Goal: Task Accomplishment & Management: Manage account settings

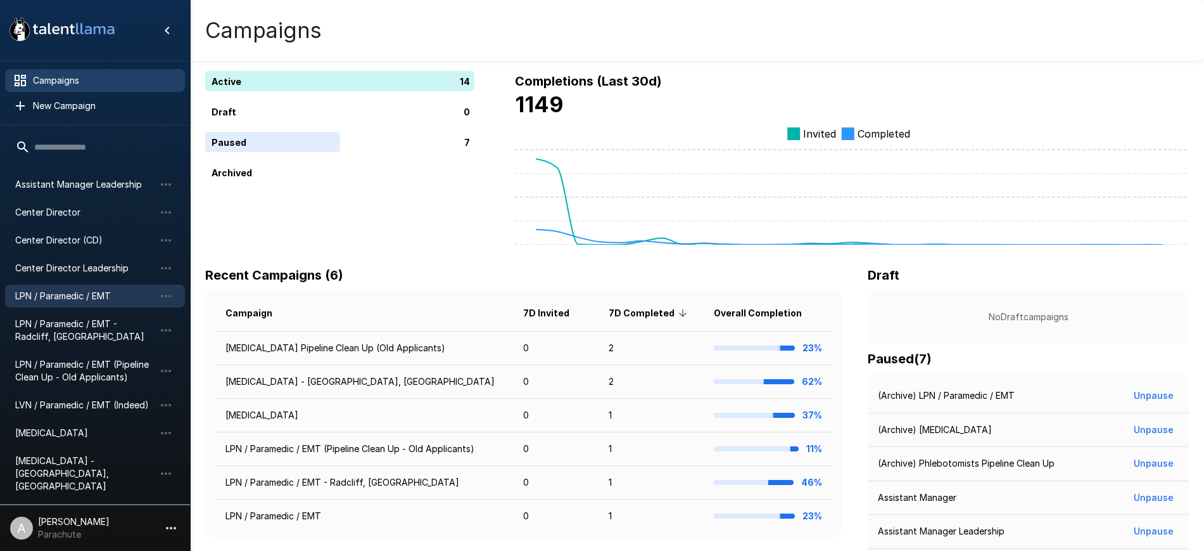
scroll to position [158, 0]
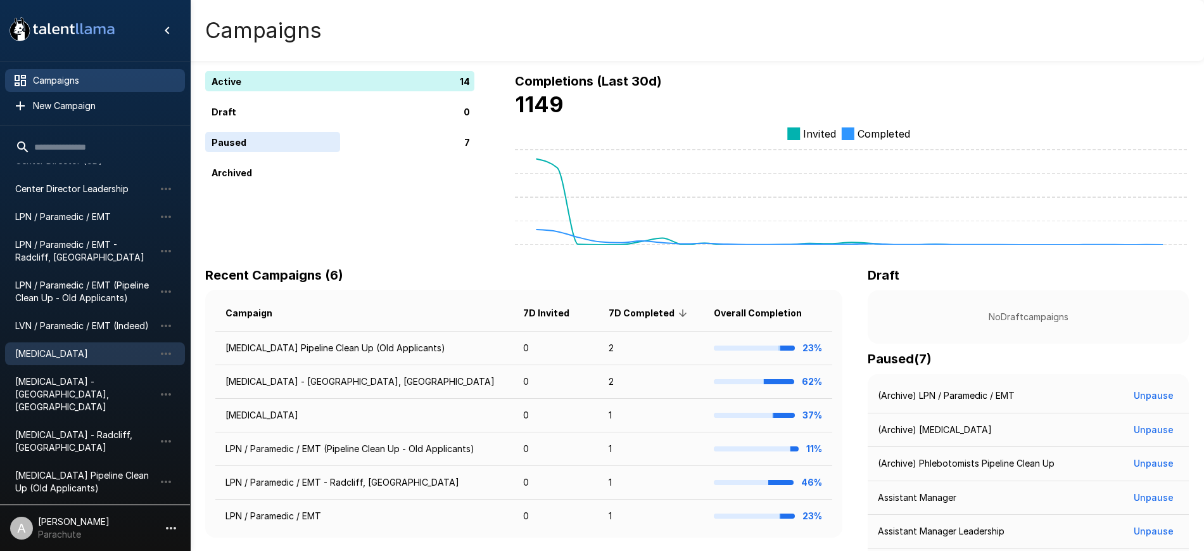
click at [108, 345] on div "[MEDICAL_DATA]" at bounding box center [95, 353] width 180 height 23
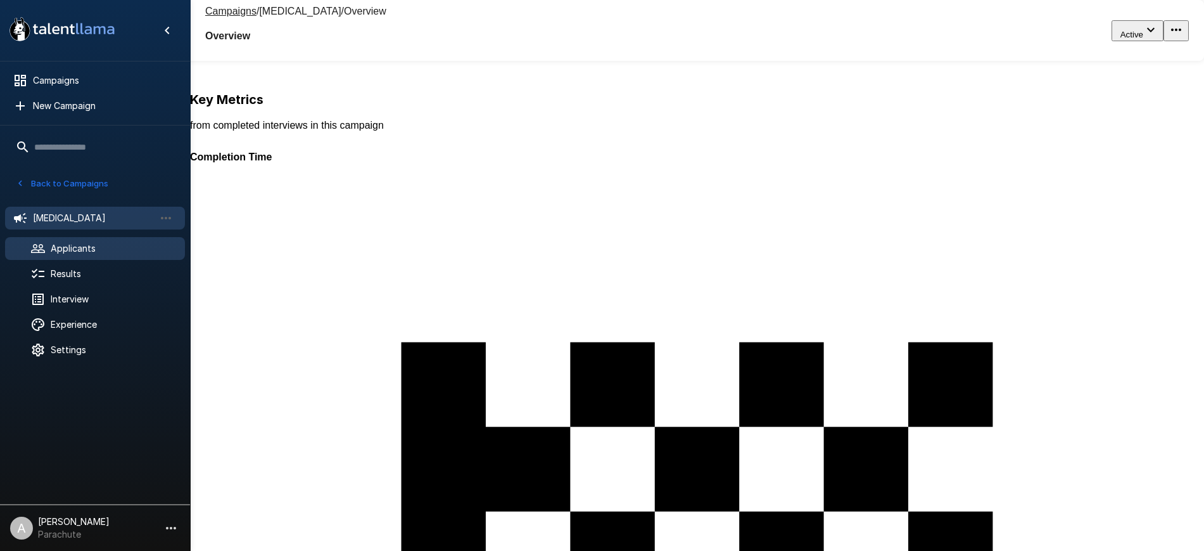
click at [118, 252] on span "Applicants" at bounding box center [113, 248] width 124 height 13
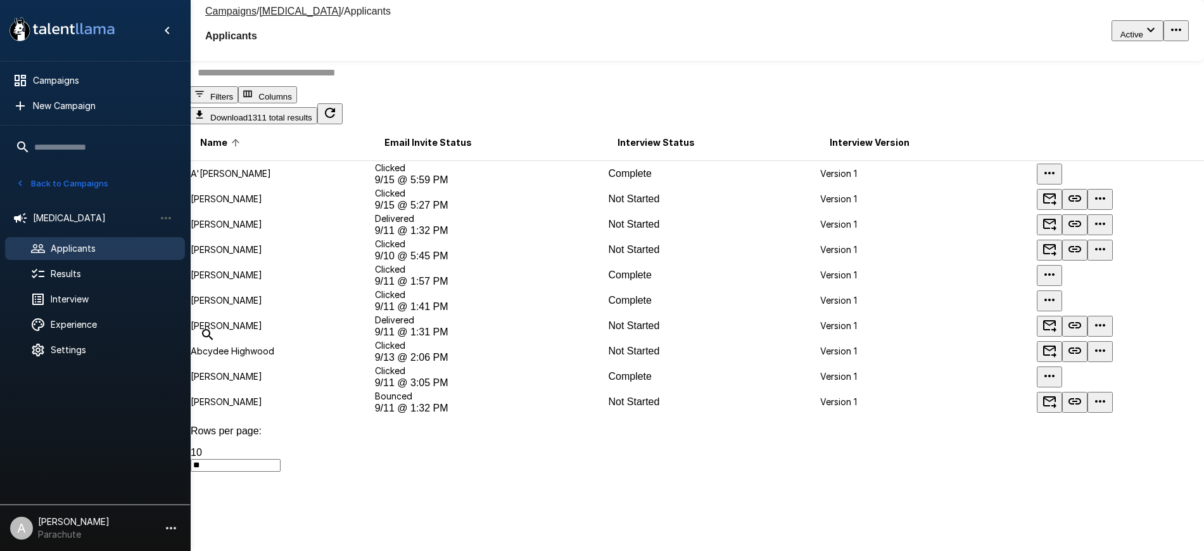
click at [355, 86] on input "text" at bounding box center [705, 72] width 1030 height 27
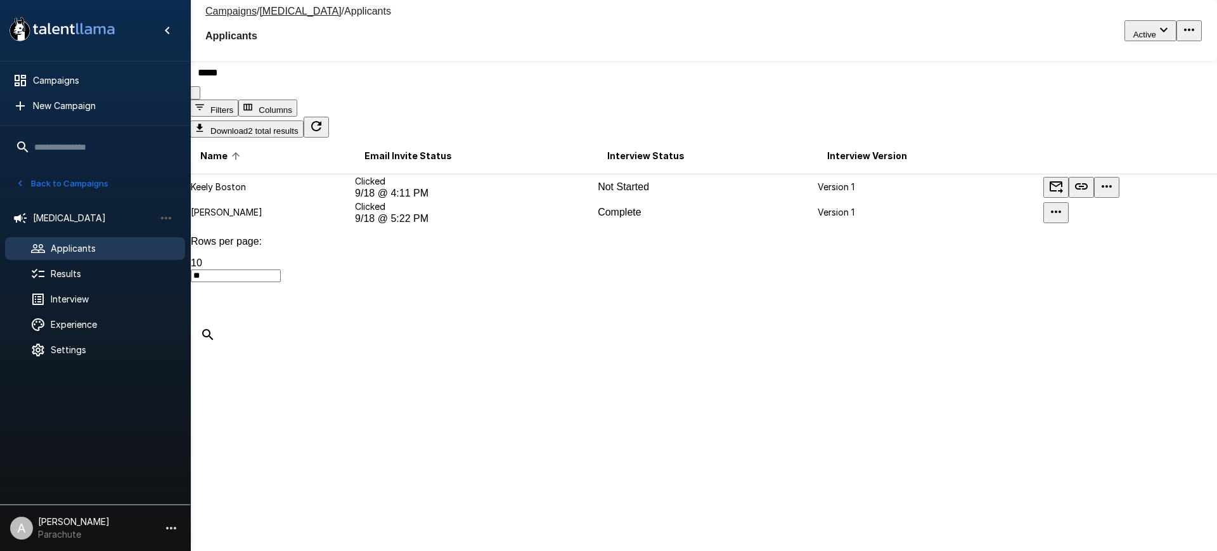
type input "*****"
click at [299, 219] on p "[PERSON_NAME]" at bounding box center [272, 212] width 163 height 13
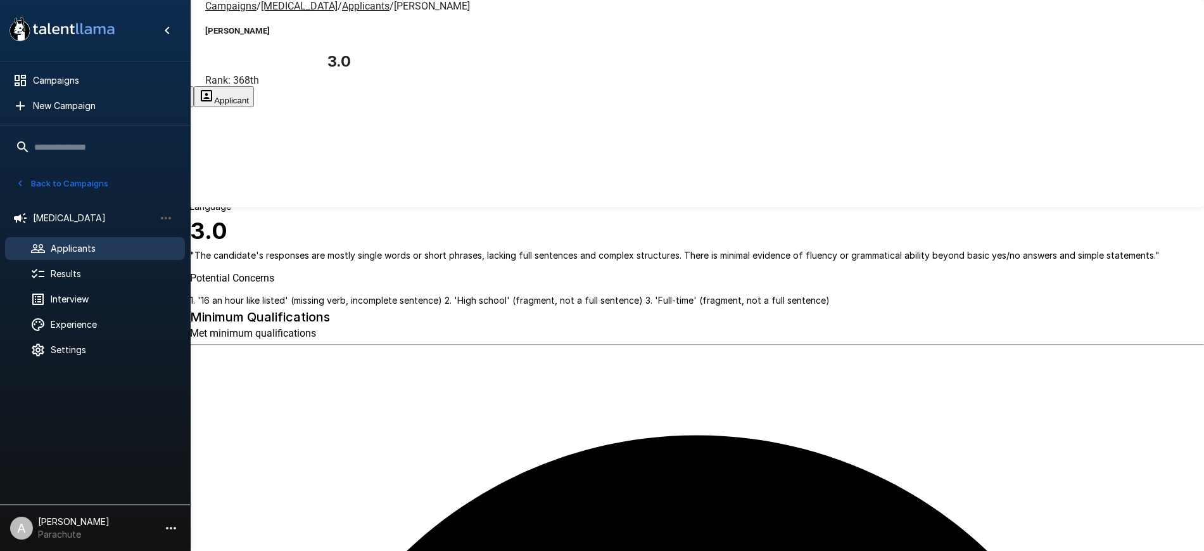
click at [127, 86] on button "Transcript" at bounding box center [96, 96] width 63 height 21
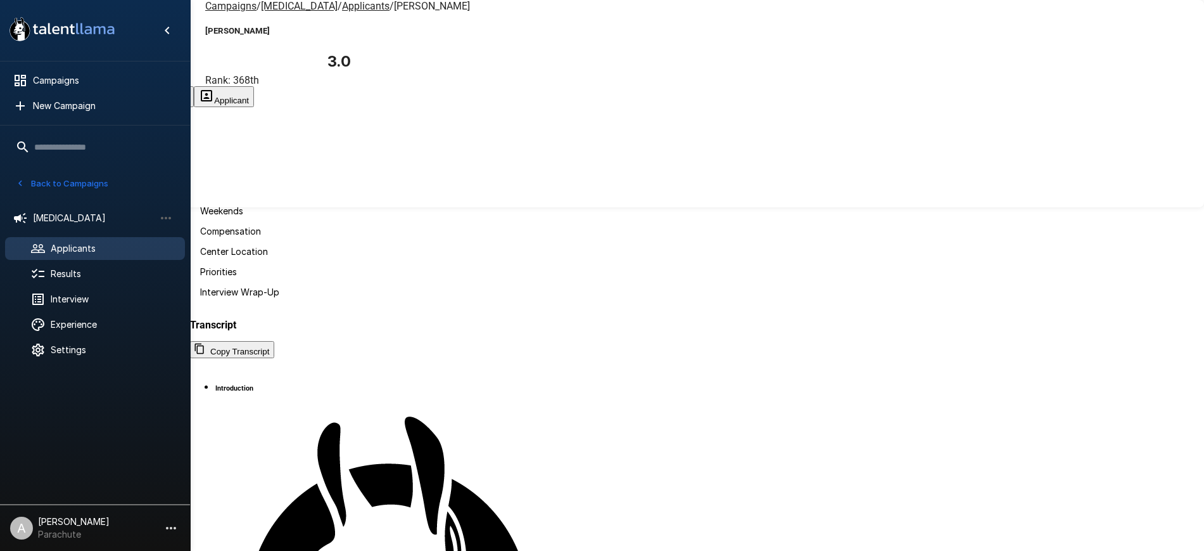
click at [65, 86] on button "Evaluation" at bounding box center [32, 96] width 65 height 21
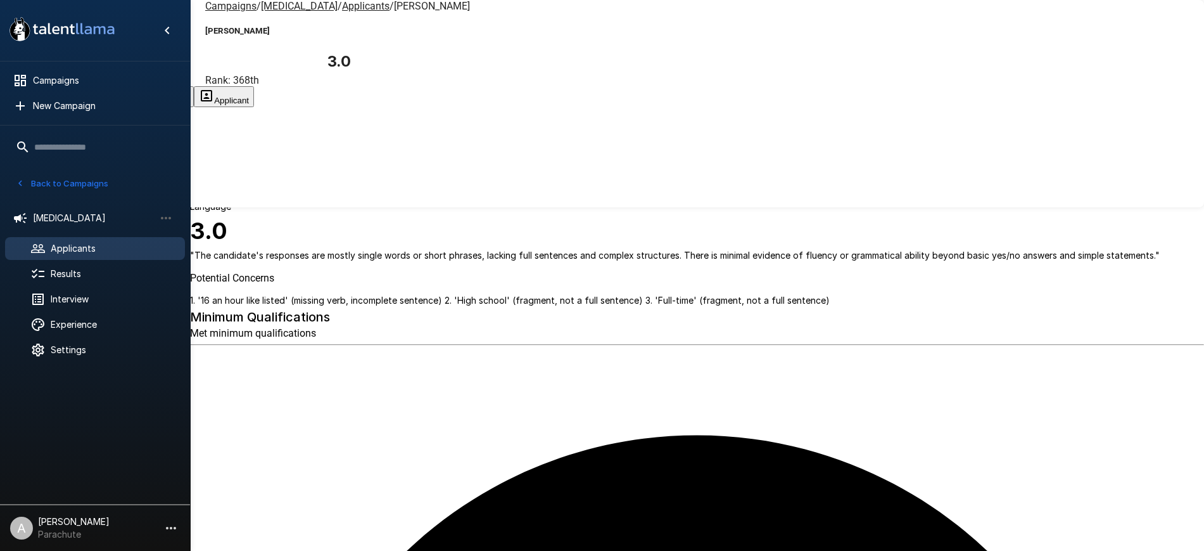
click at [127, 86] on button "Transcript" at bounding box center [96, 96] width 63 height 21
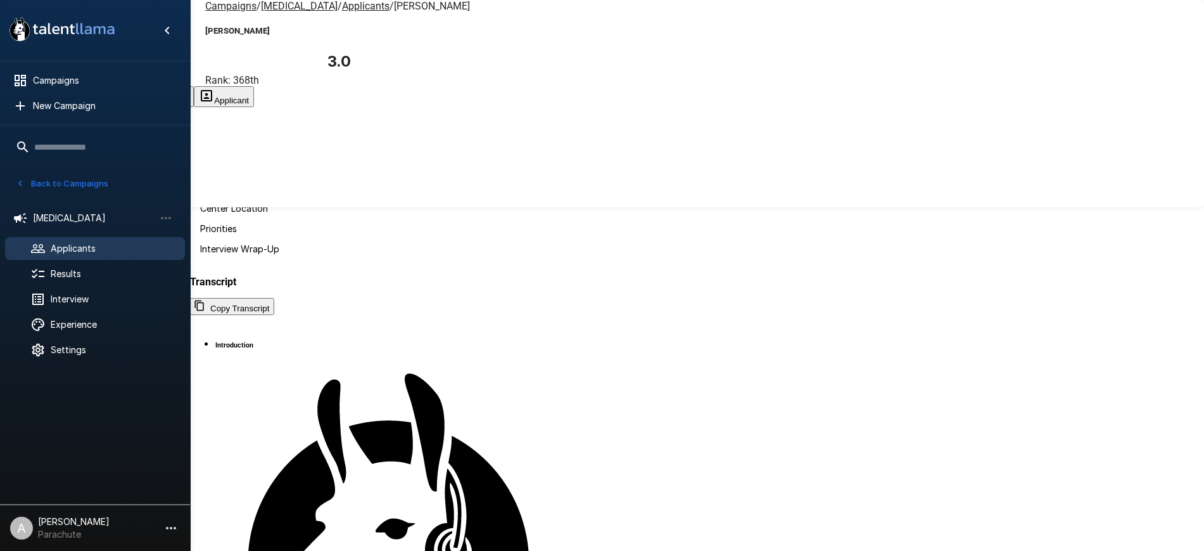
scroll to position [67, 0]
